Goal: Complete application form: Complete application form

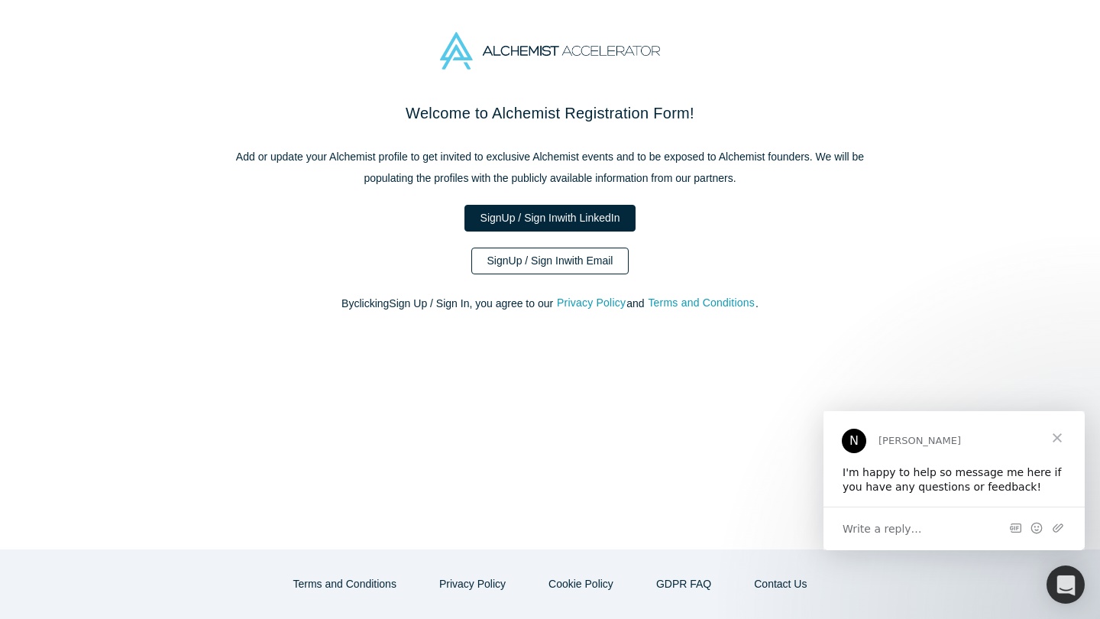
click at [532, 256] on link "Sign Up / Sign In with Email" at bounding box center [550, 260] width 158 height 27
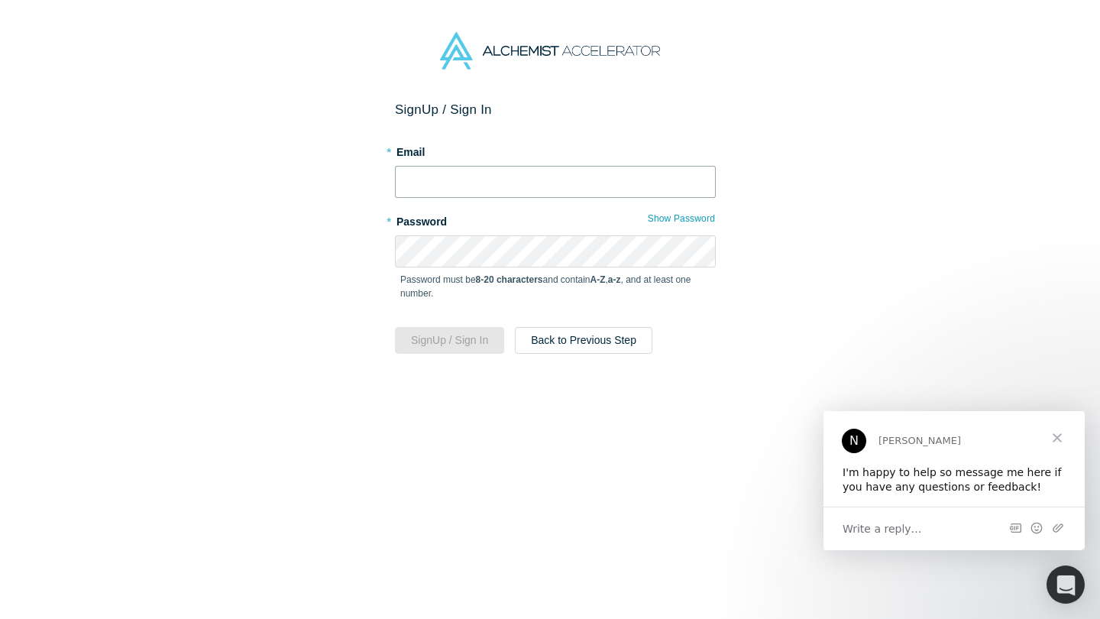
click at [505, 183] on input "text" at bounding box center [555, 182] width 321 height 32
type input "[EMAIL_ADDRESS][DOMAIN_NAME]"
click at [469, 345] on button "Sign Up / Sign In" at bounding box center [449, 340] width 109 height 27
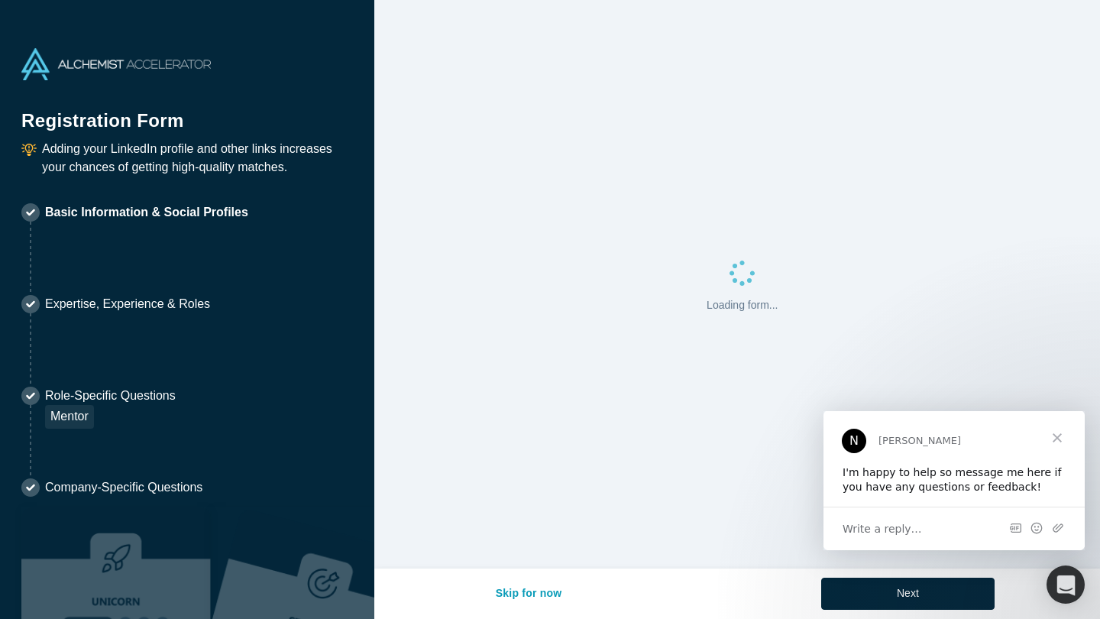
select select "US"
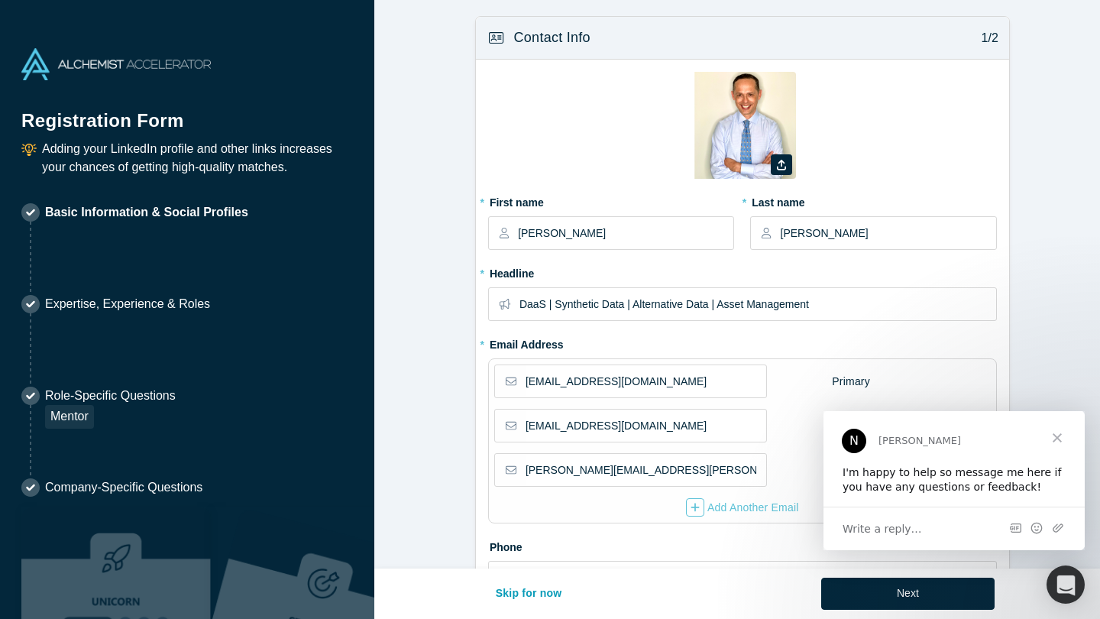
type input "[GEOGRAPHIC_DATA], [GEOGRAPHIC_DATA], [GEOGRAPHIC_DATA]"
click at [1055, 436] on span "Close" at bounding box center [1057, 437] width 55 height 55
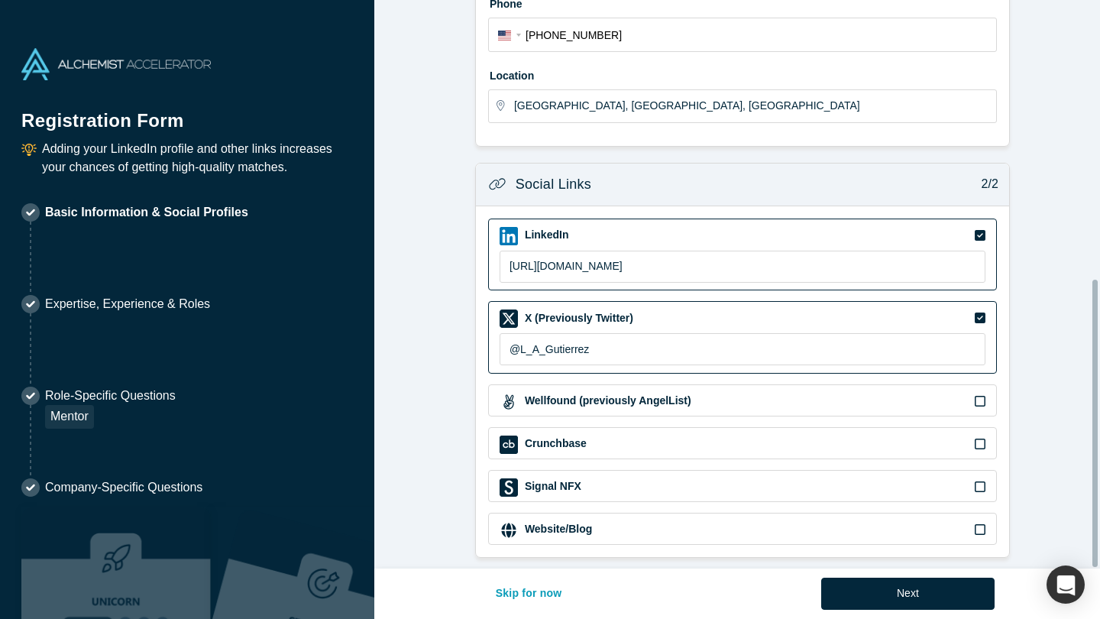
scroll to position [553, 0]
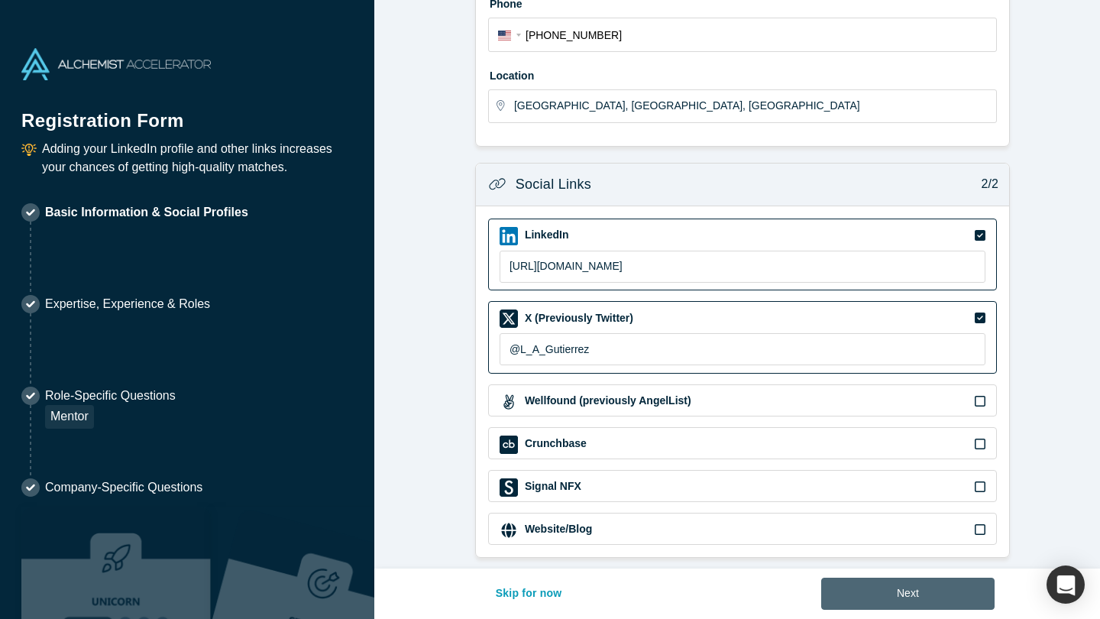
click at [893, 589] on button "Next" at bounding box center [907, 593] width 173 height 32
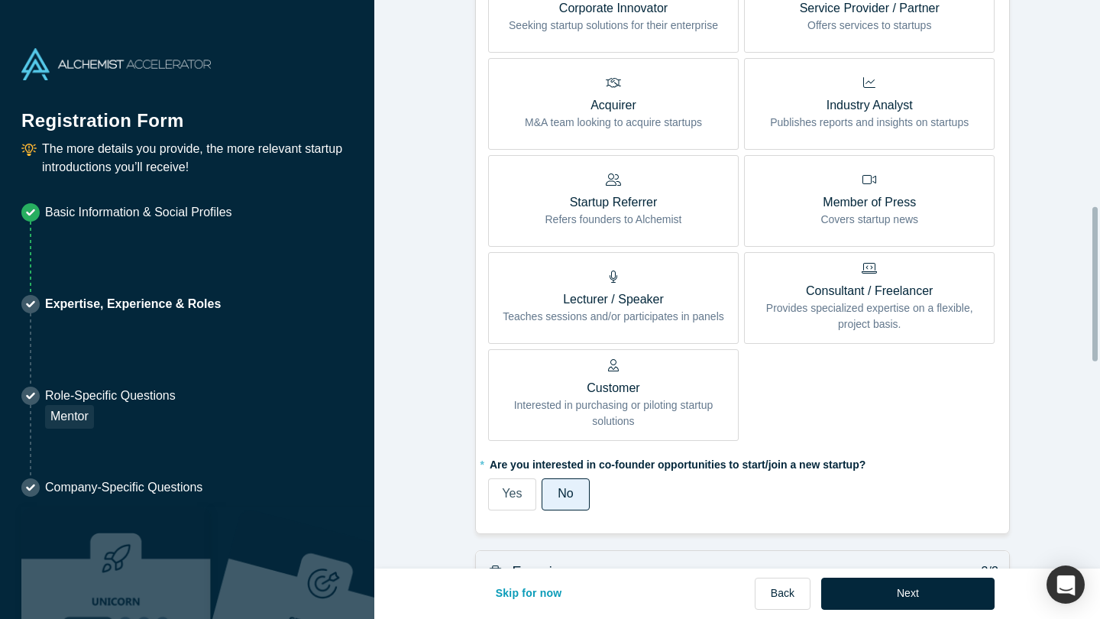
scroll to position [772, 0]
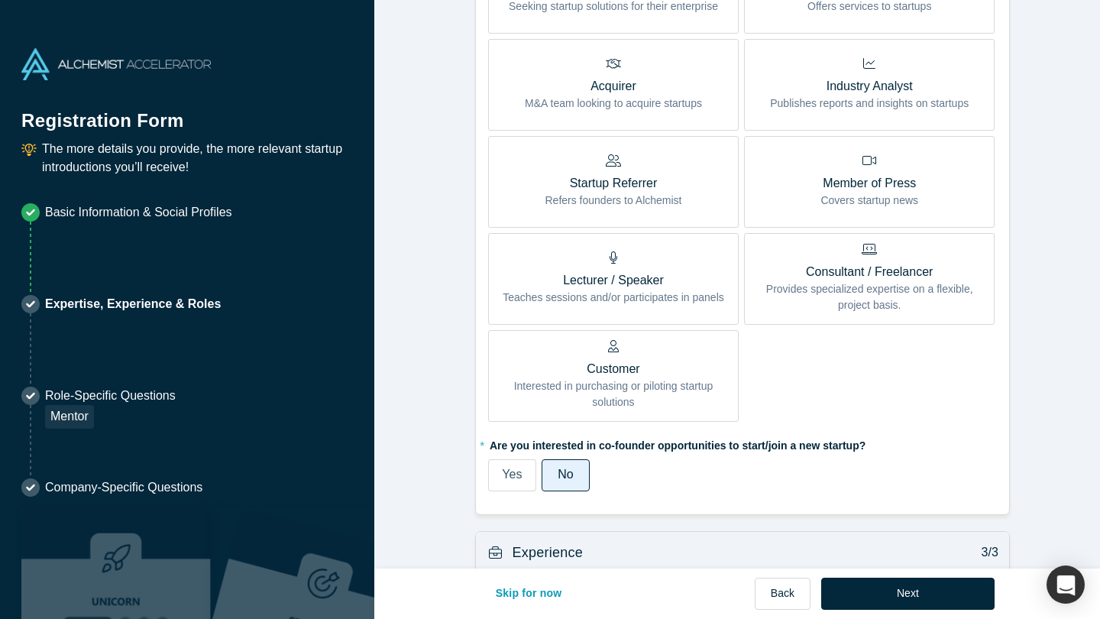
click at [503, 470] on span "Yes" at bounding box center [512, 473] width 20 height 13
click at [0, 0] on input "Yes" at bounding box center [0, 0] width 0 height 0
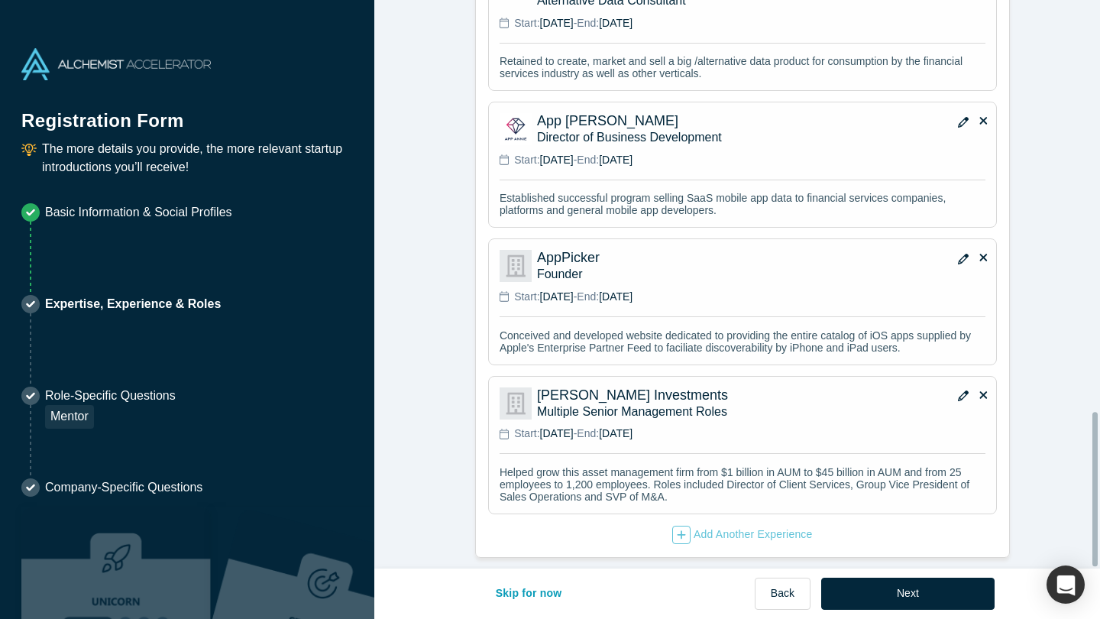
scroll to position [1510, 0]
click at [901, 589] on button "Next" at bounding box center [907, 593] width 173 height 32
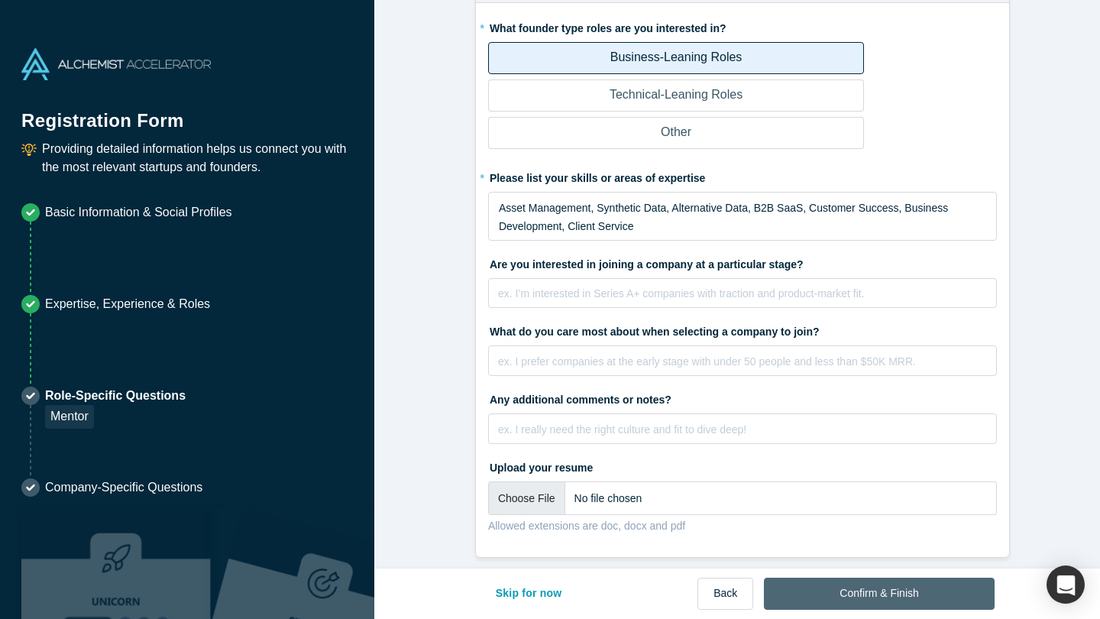
scroll to position [0, 0]
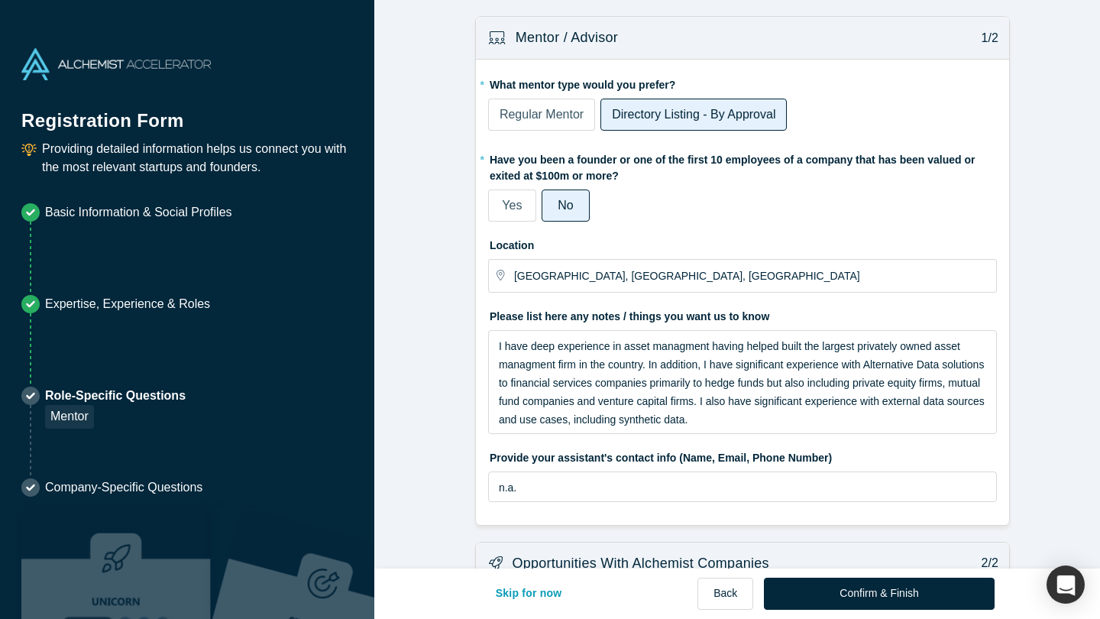
click at [538, 111] on span "Regular Mentor" at bounding box center [541, 114] width 84 height 13
click at [0, 0] on input "Regular Mentor" at bounding box center [0, 0] width 0 height 0
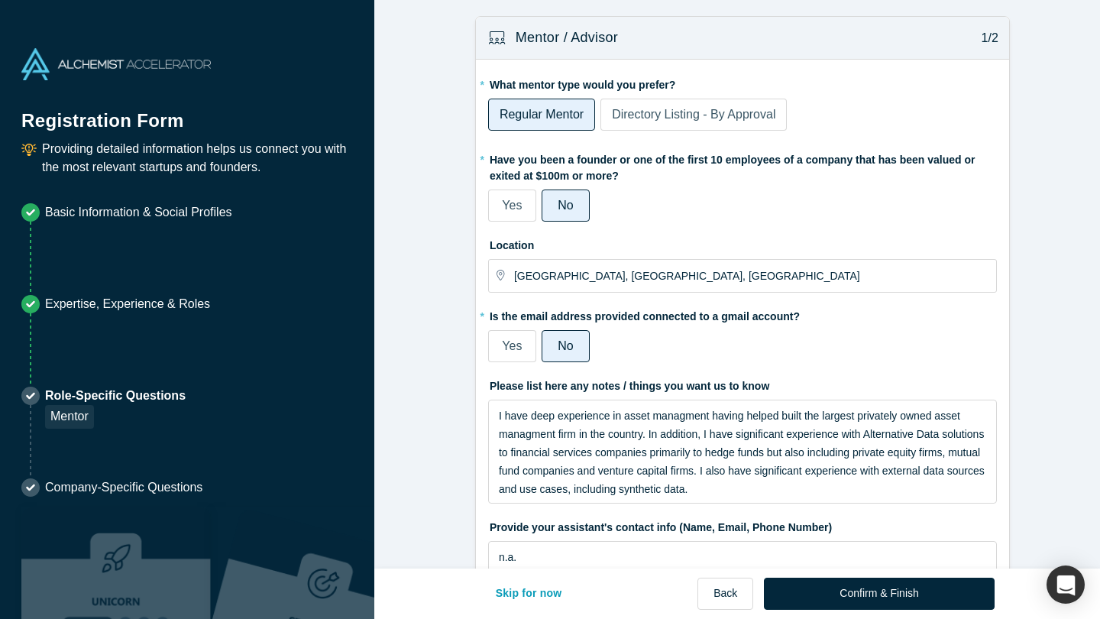
click at [628, 109] on span "Directory Listing - By Approval" at bounding box center [693, 114] width 163 height 13
click at [0, 0] on input "Directory Listing - By Approval" at bounding box center [0, 0] width 0 height 0
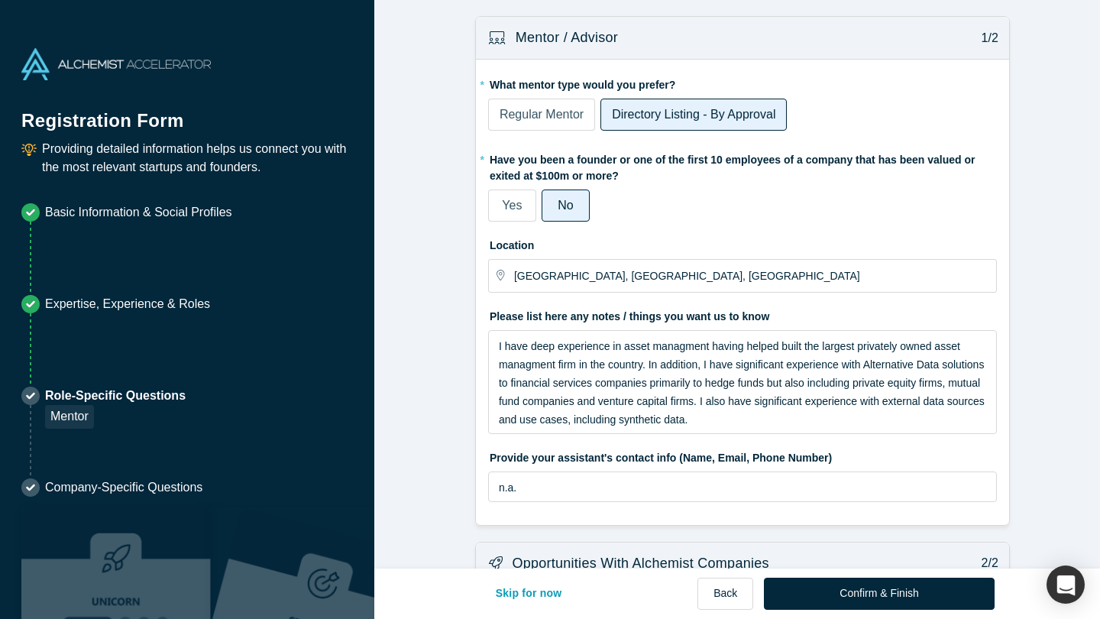
click at [546, 111] on span "Regular Mentor" at bounding box center [541, 114] width 84 height 13
click at [0, 0] on input "Regular Mentor" at bounding box center [0, 0] width 0 height 0
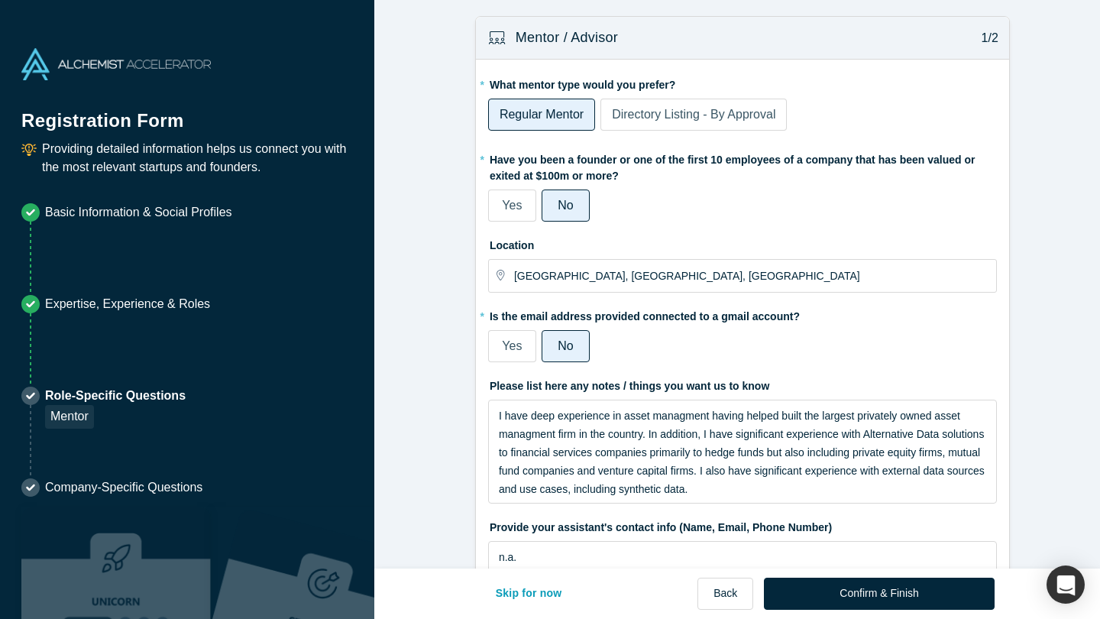
click at [510, 196] on div "Yes" at bounding box center [512, 205] width 20 height 18
click at [0, 0] on input "Yes" at bounding box center [0, 0] width 0 height 0
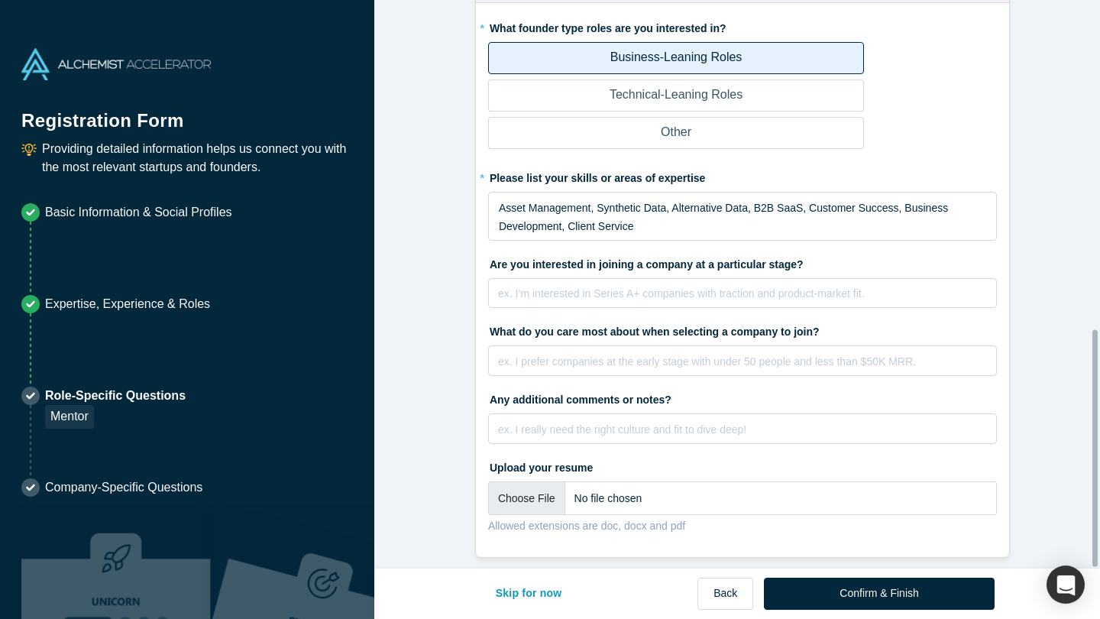
scroll to position [787, 0]
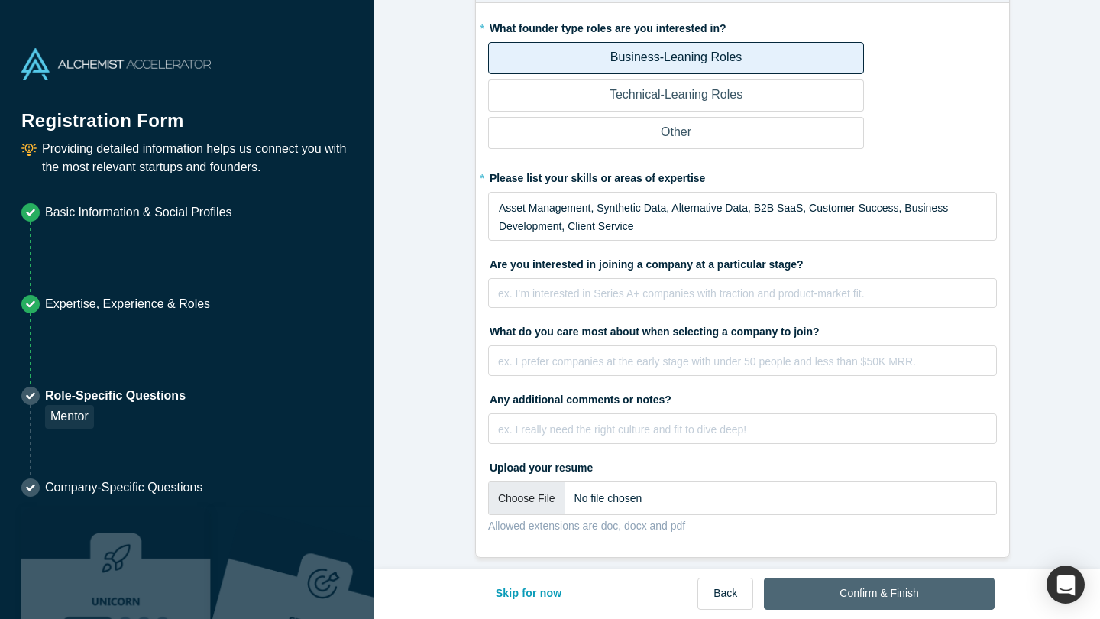
click at [878, 590] on button "Confirm & Finish" at bounding box center [879, 593] width 230 height 32
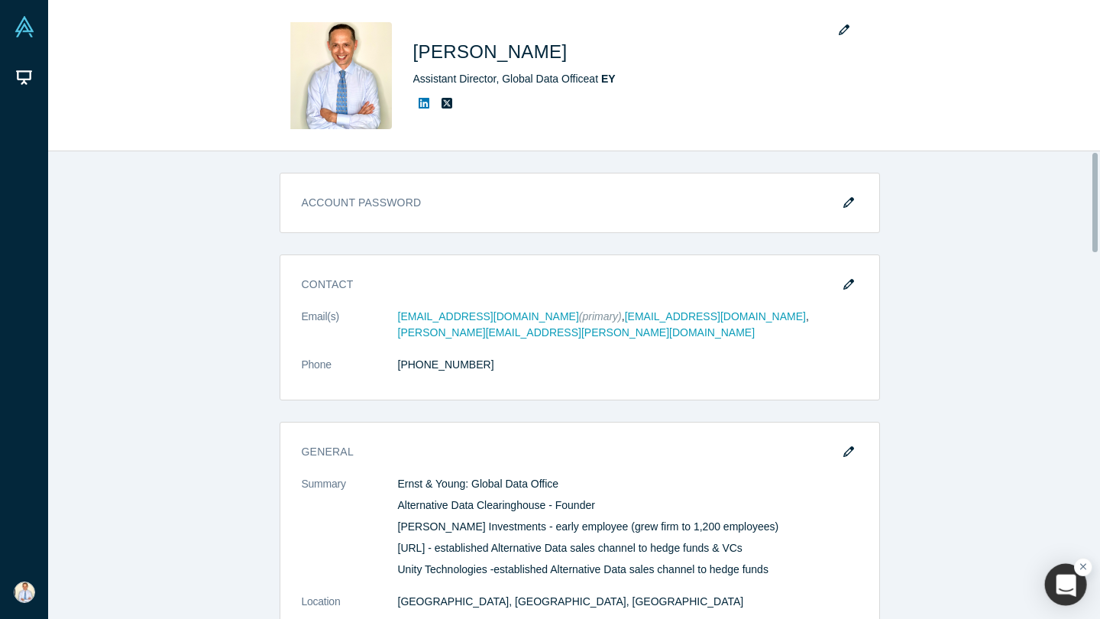
click at [1062, 585] on div "button" at bounding box center [1066, 585] width 42 height 42
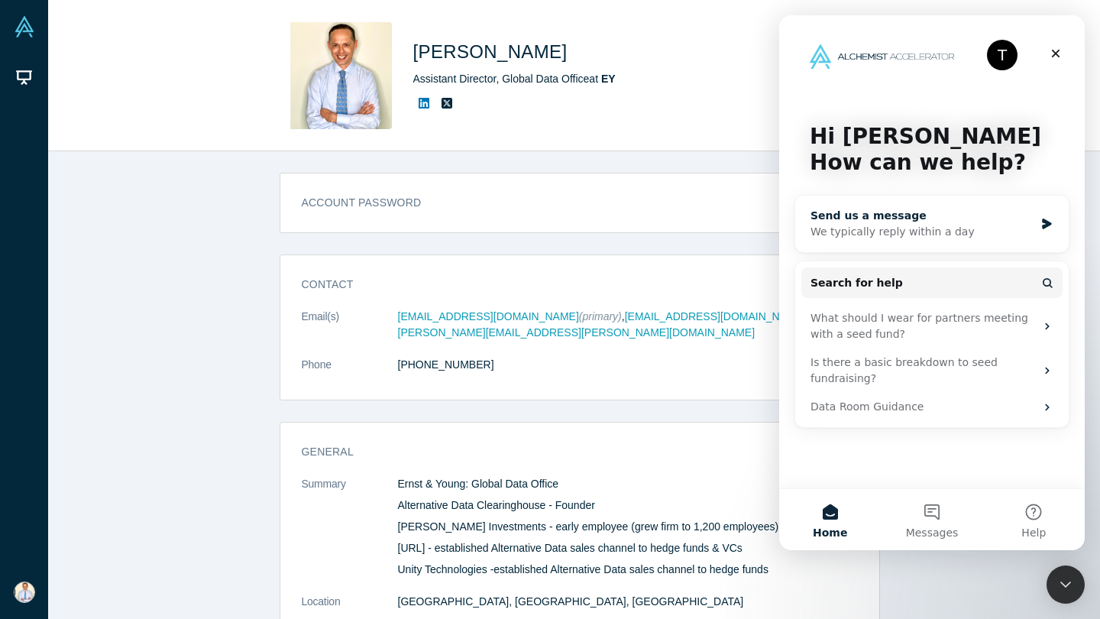
click at [908, 217] on div "Send us a message" at bounding box center [922, 216] width 224 height 16
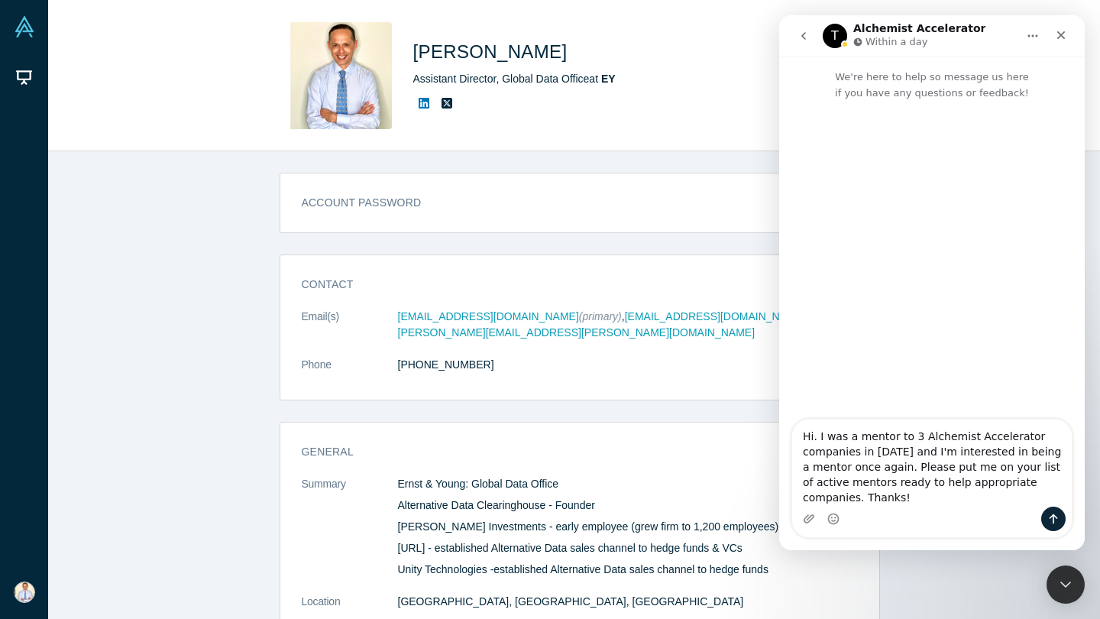
type textarea "Hi. I was a mentor to 3 Alchemist Accelerator companies in [DATE] and I'm inter…"
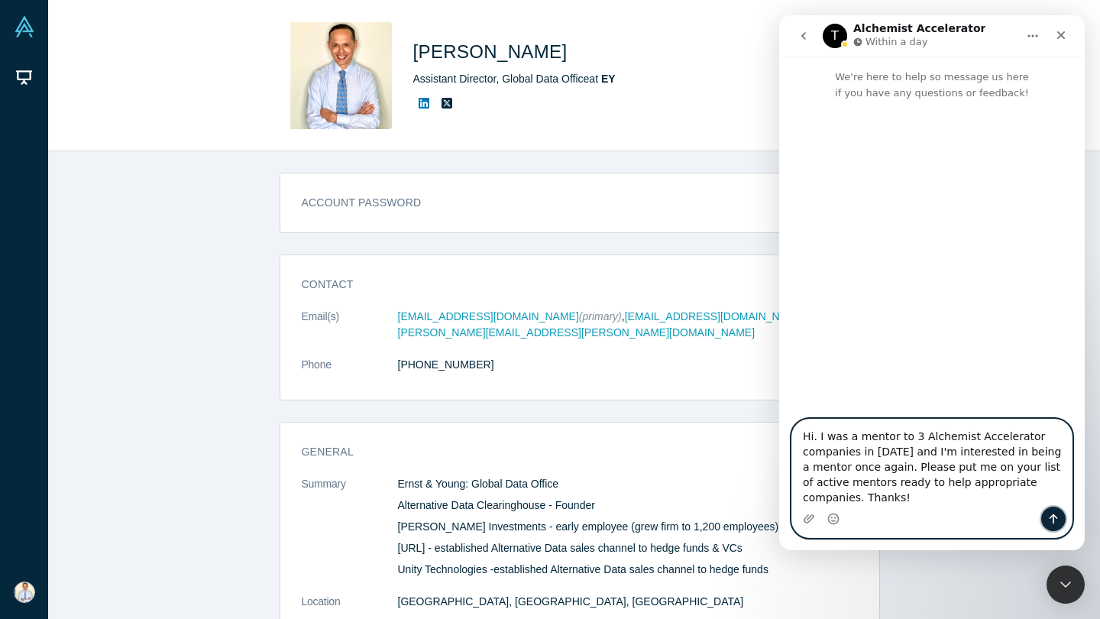
click at [1053, 518] on icon "Send a message…" at bounding box center [1053, 519] width 8 height 10
